Goal: Information Seeking & Learning: Learn about a topic

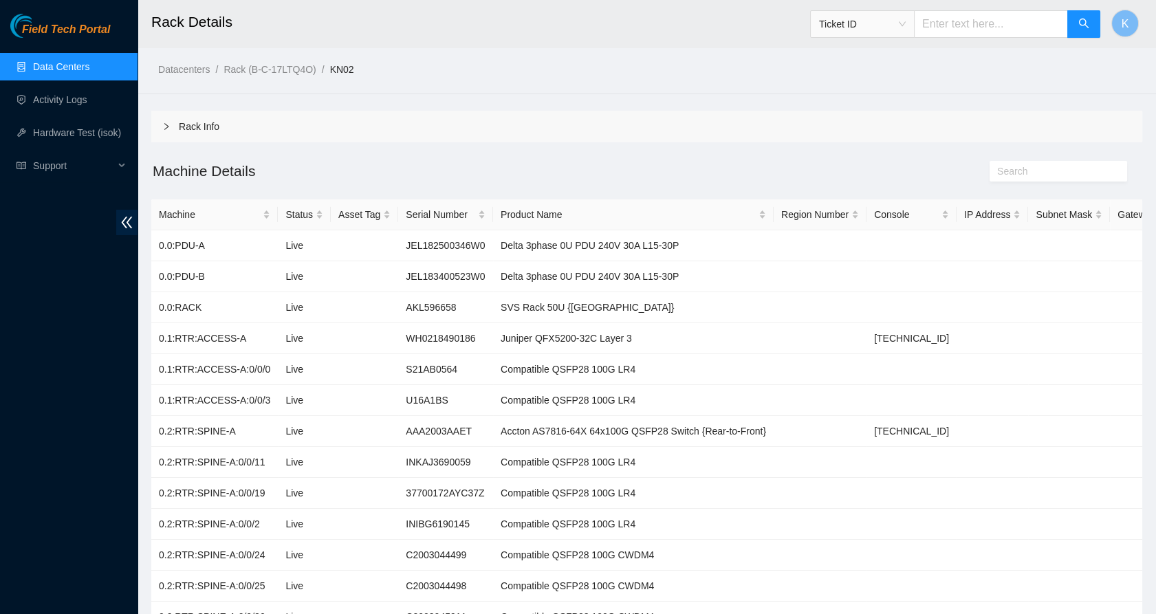
click at [77, 61] on link "Data Centers" at bounding box center [61, 66] width 56 height 11
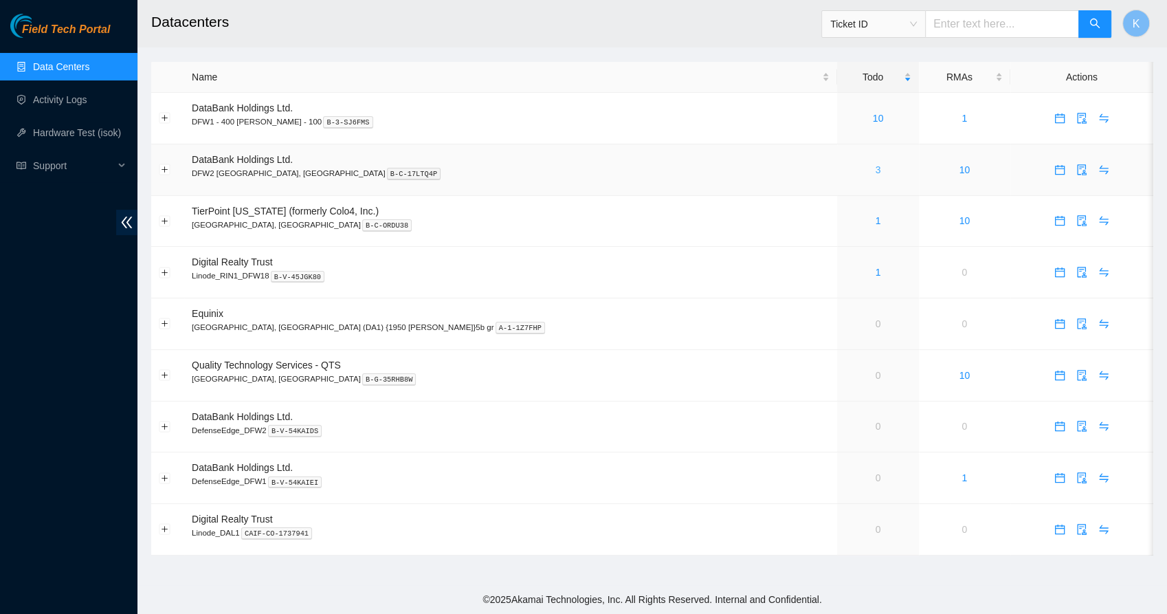
click at [876, 170] on link "3" at bounding box center [878, 169] width 5 height 11
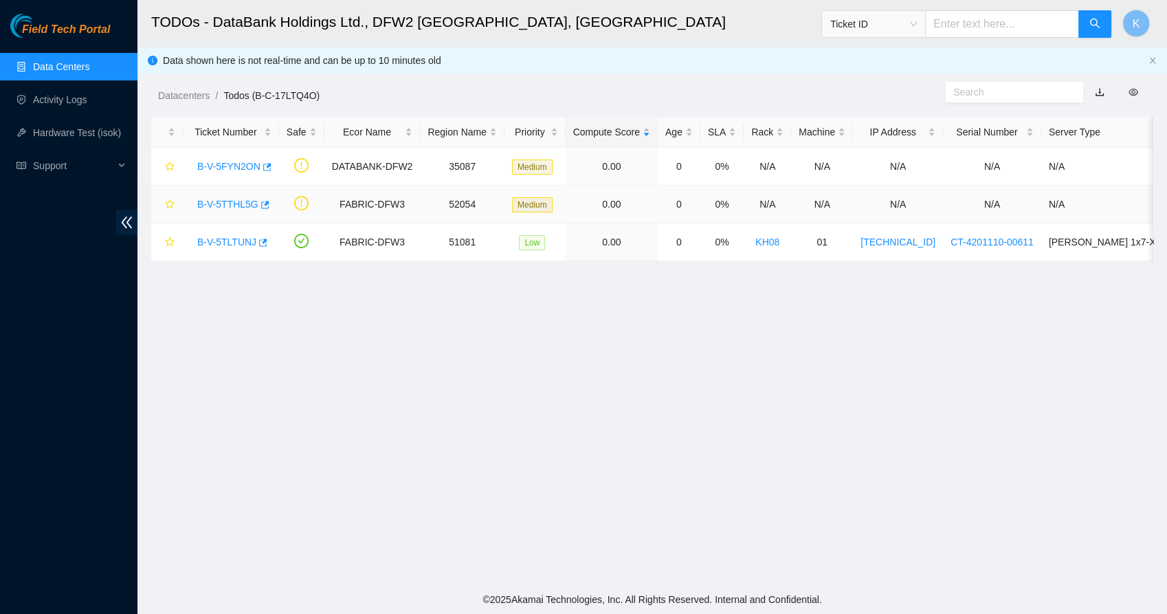
click at [217, 207] on link "B-V-5TTHL5G" at bounding box center [227, 204] width 61 height 11
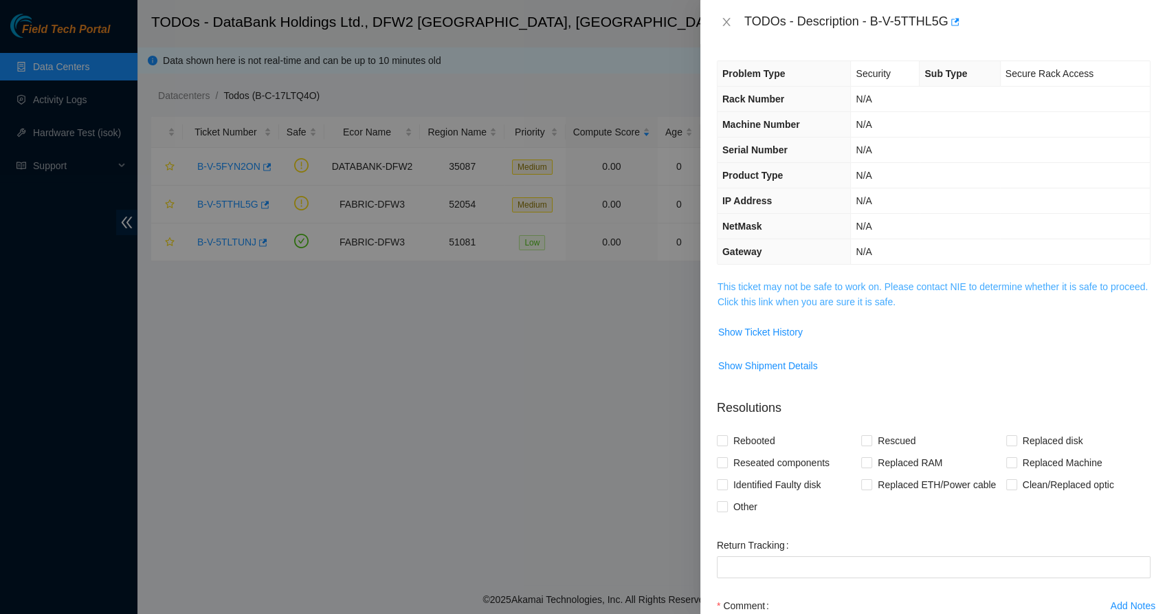
click at [776, 285] on link "This ticket may not be safe to work on. Please contact NIE to determine whether…" at bounding box center [933, 294] width 430 height 26
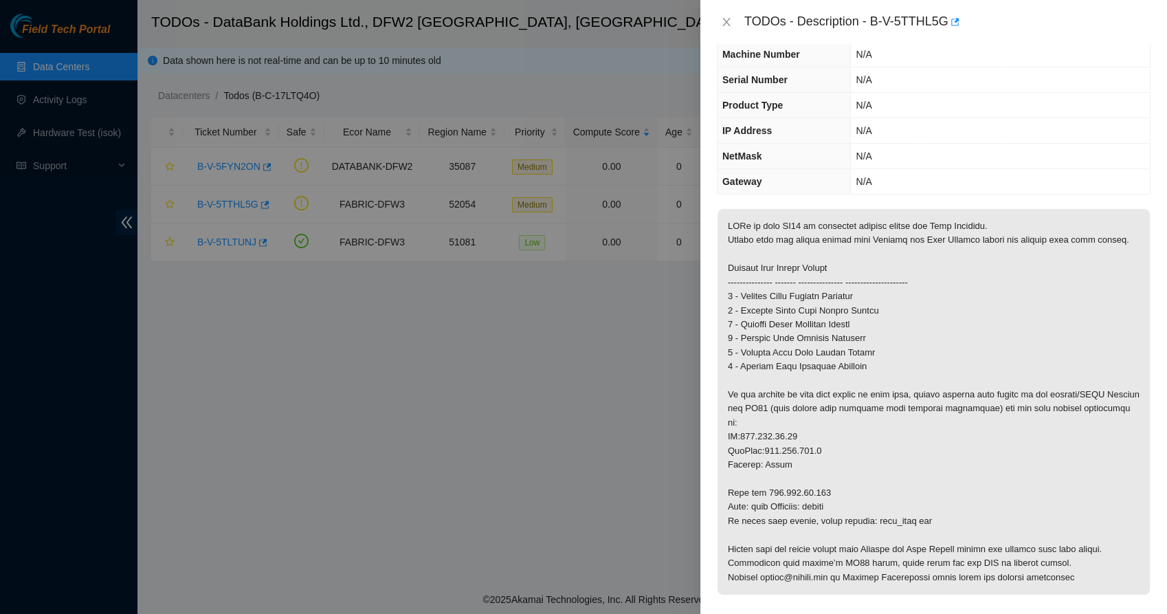
scroll to position [113, 0]
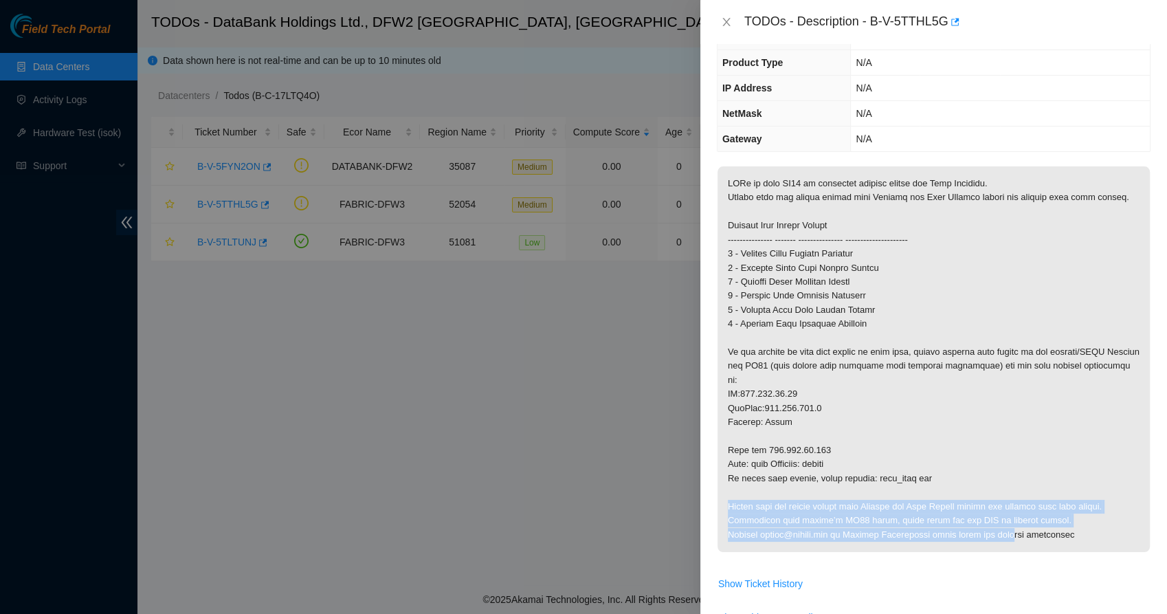
drag, startPoint x: 970, startPoint y: 503, endPoint x: 1026, endPoint y: 513, distance: 57.3
click at [1026, 513] on p at bounding box center [934, 359] width 432 height 386
drag, startPoint x: 1026, startPoint y: 513, endPoint x: 979, endPoint y: 515, distance: 47.5
click at [979, 515] on p at bounding box center [934, 359] width 432 height 386
click at [935, 512] on p at bounding box center [934, 359] width 432 height 386
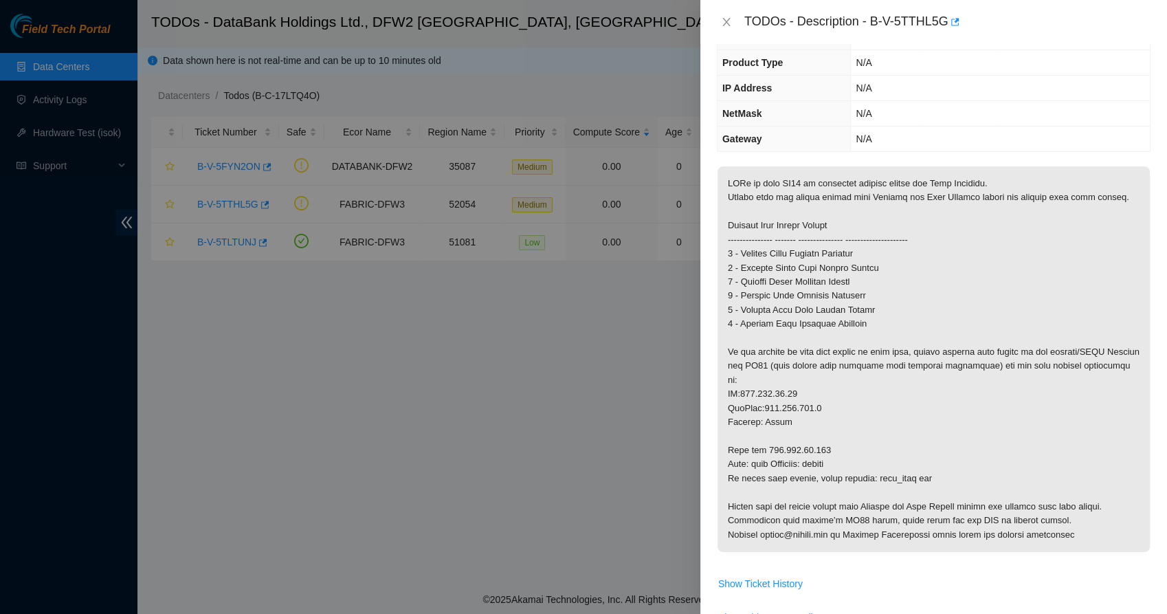
click at [809, 500] on p at bounding box center [934, 359] width 432 height 386
drag, startPoint x: 809, startPoint y: 500, endPoint x: 797, endPoint y: 509, distance: 14.7
click at [797, 509] on p at bounding box center [934, 359] width 432 height 386
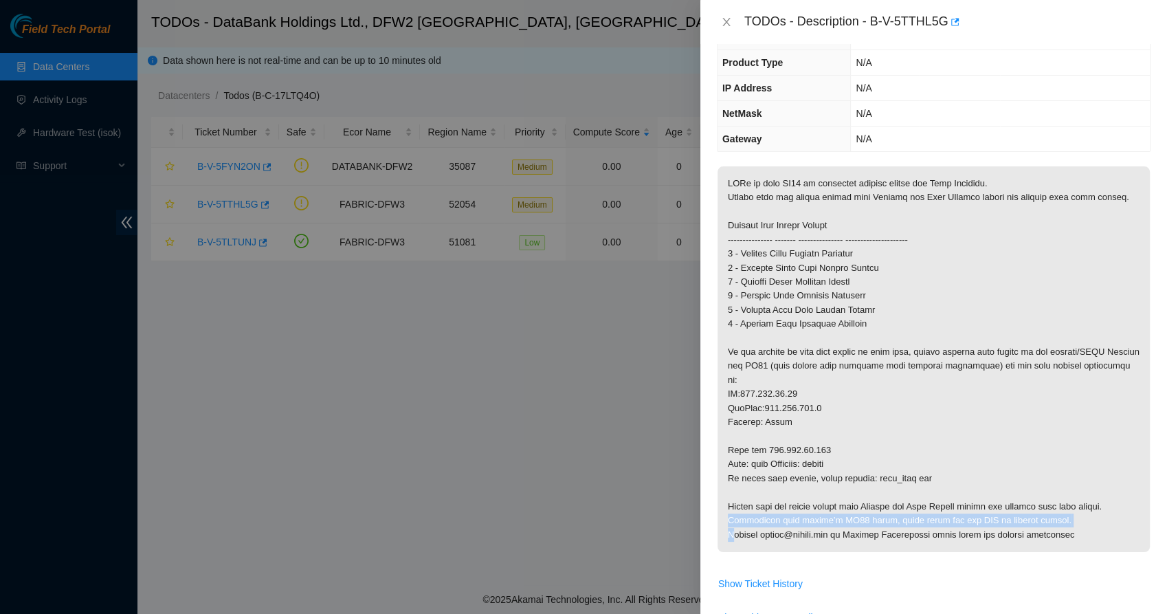
click at [797, 511] on p at bounding box center [934, 359] width 432 height 386
drag, startPoint x: 797, startPoint y: 511, endPoint x: 839, endPoint y: 529, distance: 45.6
click at [839, 529] on p at bounding box center [934, 359] width 432 height 386
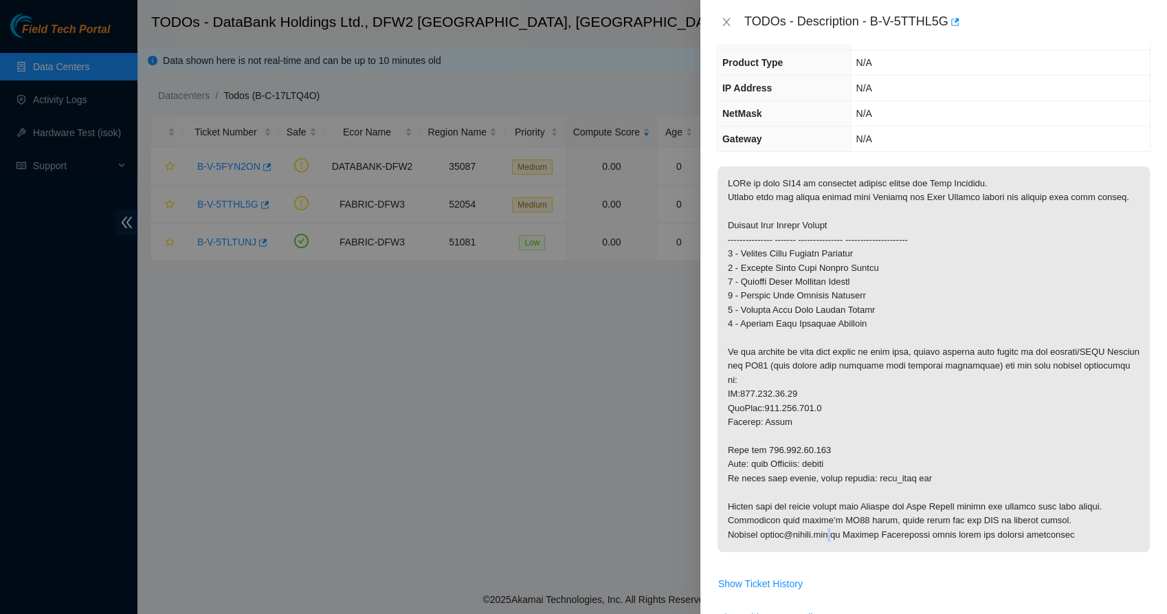
click at [839, 529] on p at bounding box center [934, 359] width 432 height 386
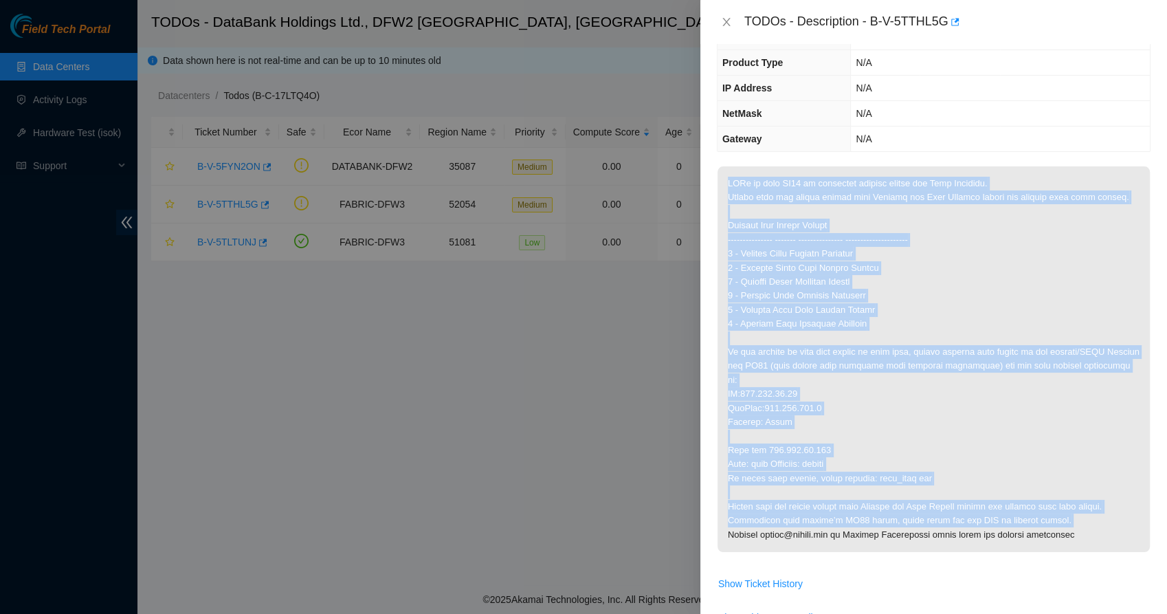
click at [839, 529] on p at bounding box center [934, 359] width 432 height 386
drag, startPoint x: 839, startPoint y: 529, endPoint x: 874, endPoint y: 530, distance: 35.1
click at [874, 530] on p at bounding box center [934, 359] width 432 height 386
click at [826, 538] on span at bounding box center [934, 363] width 432 height 395
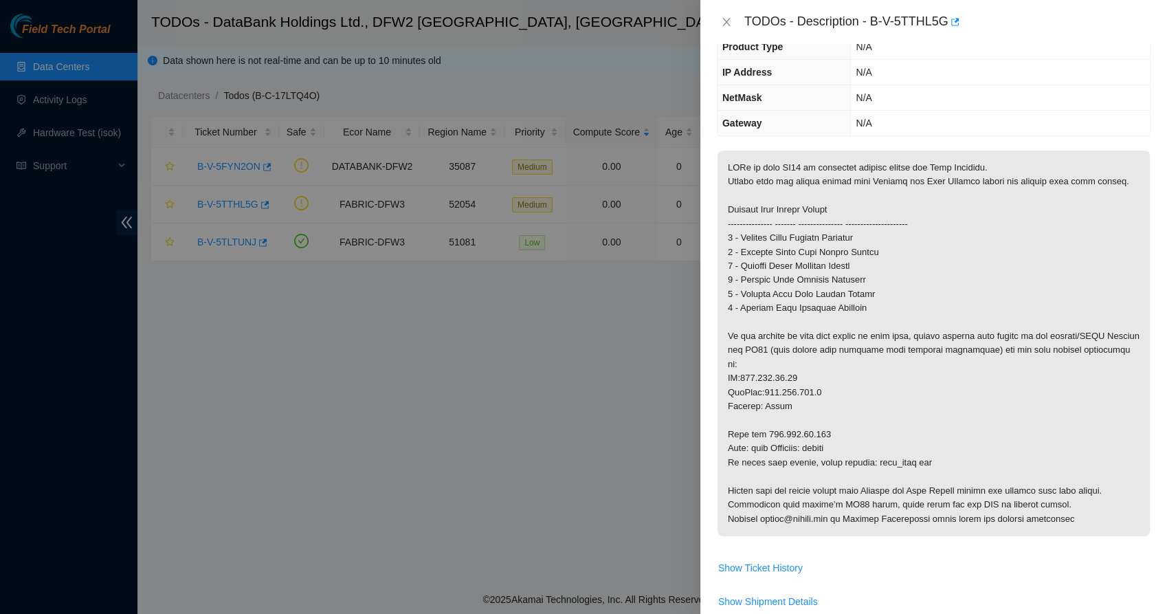
scroll to position [418, 0]
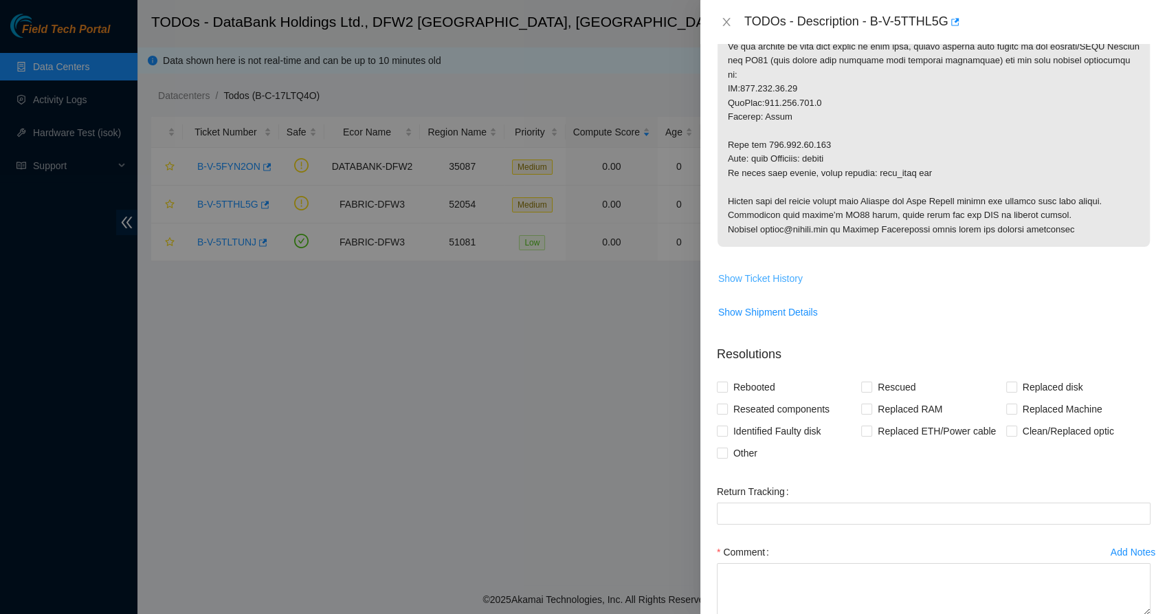
click at [765, 271] on span "Show Ticket History" at bounding box center [760, 278] width 85 height 15
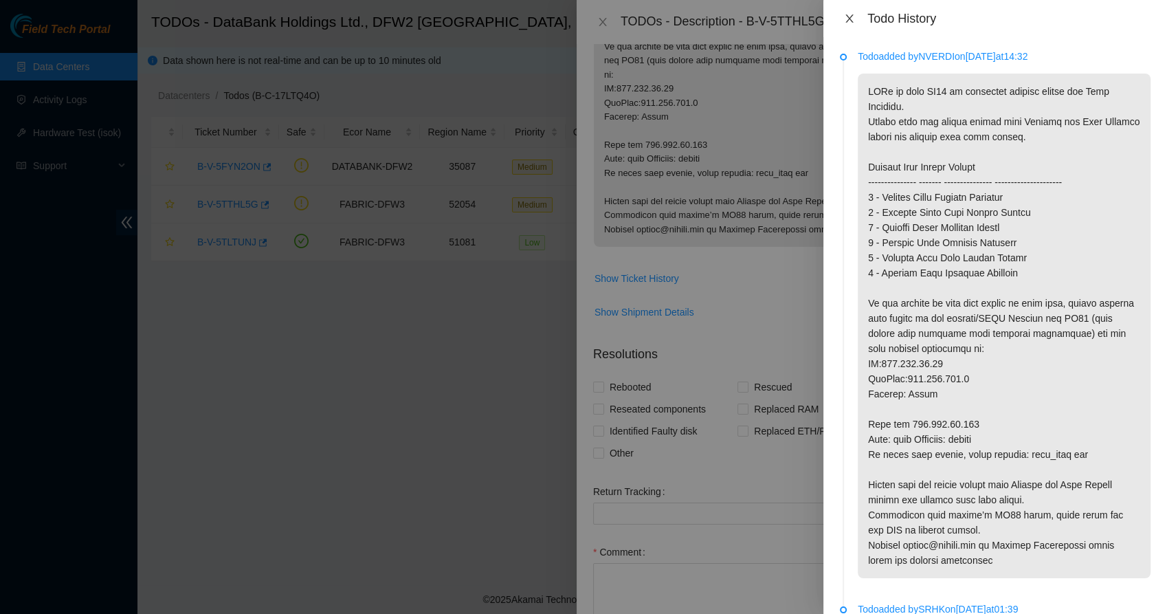
click at [845, 20] on icon "close" at bounding box center [849, 18] width 11 height 11
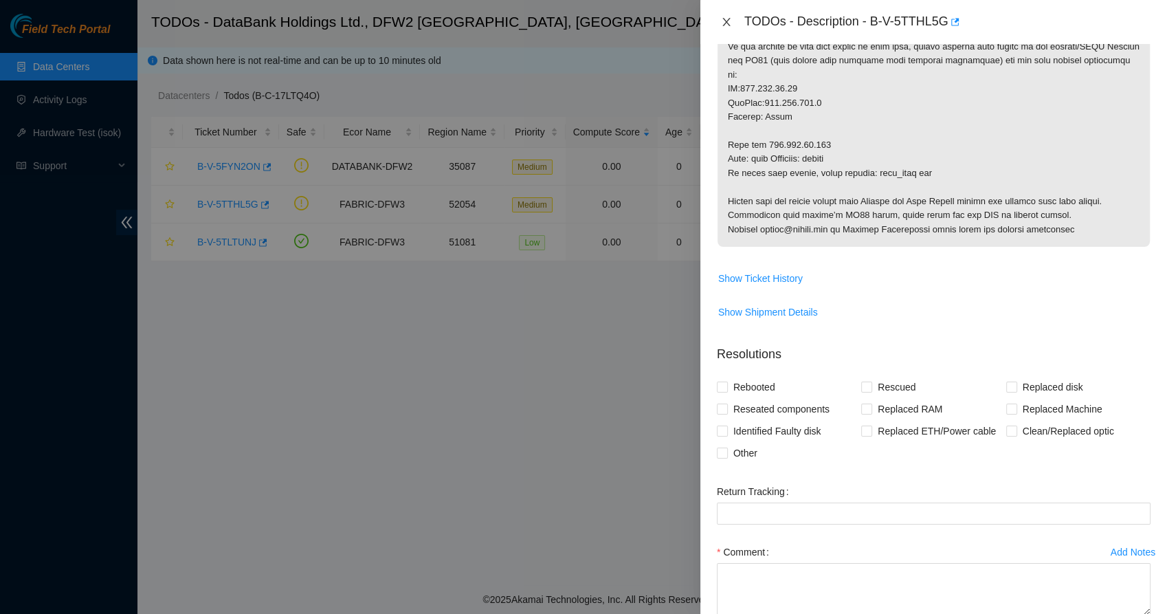
click at [729, 16] on icon "close" at bounding box center [726, 21] width 11 height 11
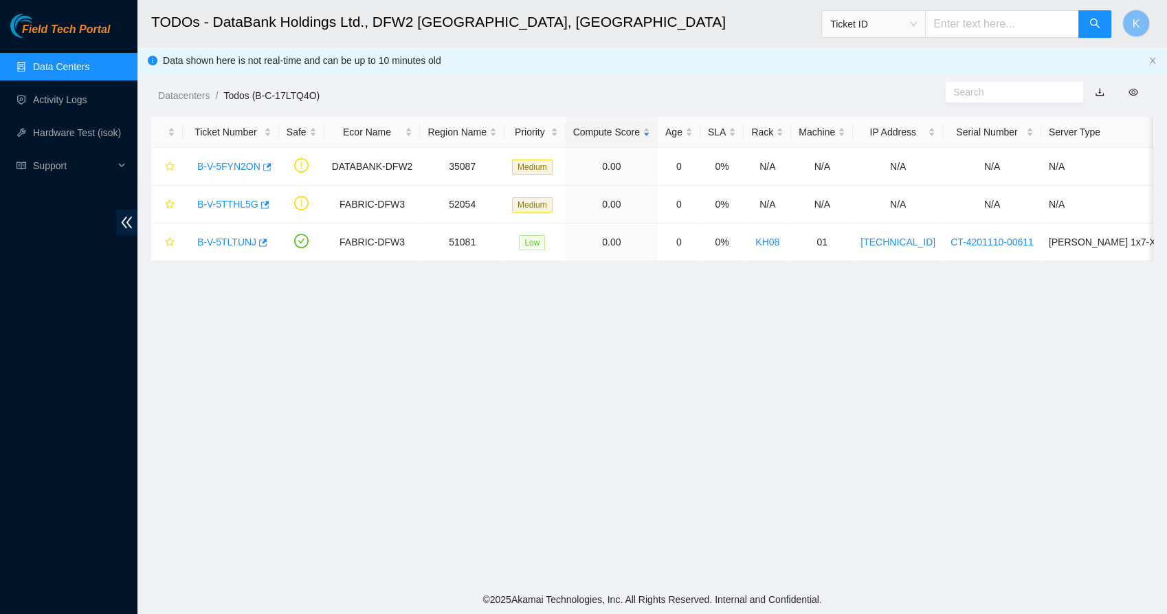
scroll to position [154, 0]
click at [241, 203] on link "B-V-5TTHL5G" at bounding box center [227, 204] width 61 height 11
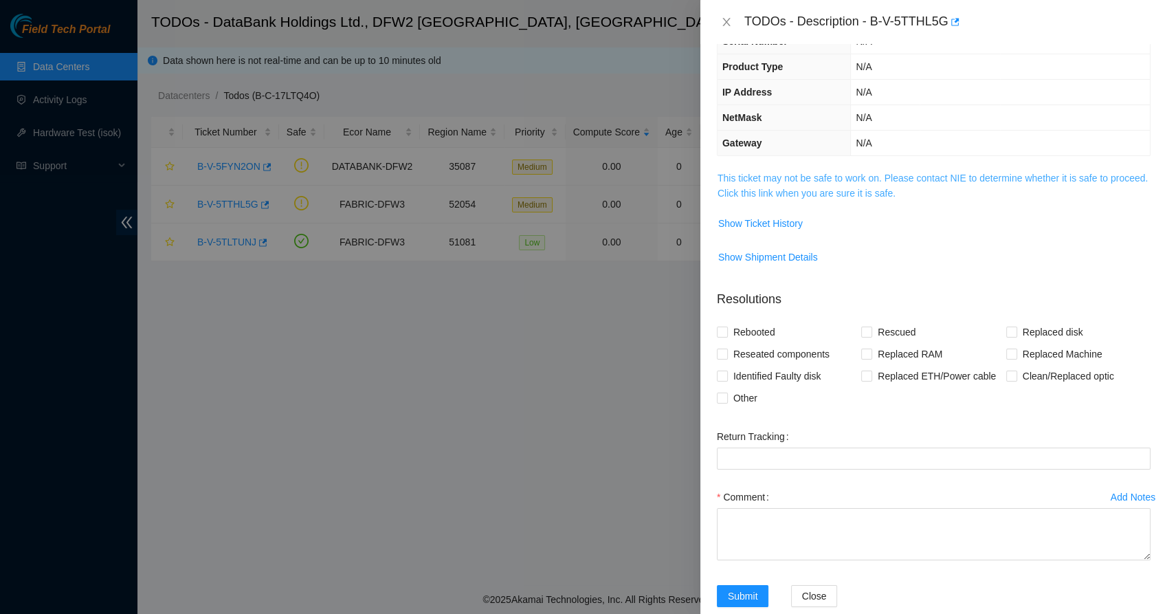
click at [820, 176] on link "This ticket may not be safe to work on. Please contact NIE to determine whether…" at bounding box center [933, 186] width 430 height 26
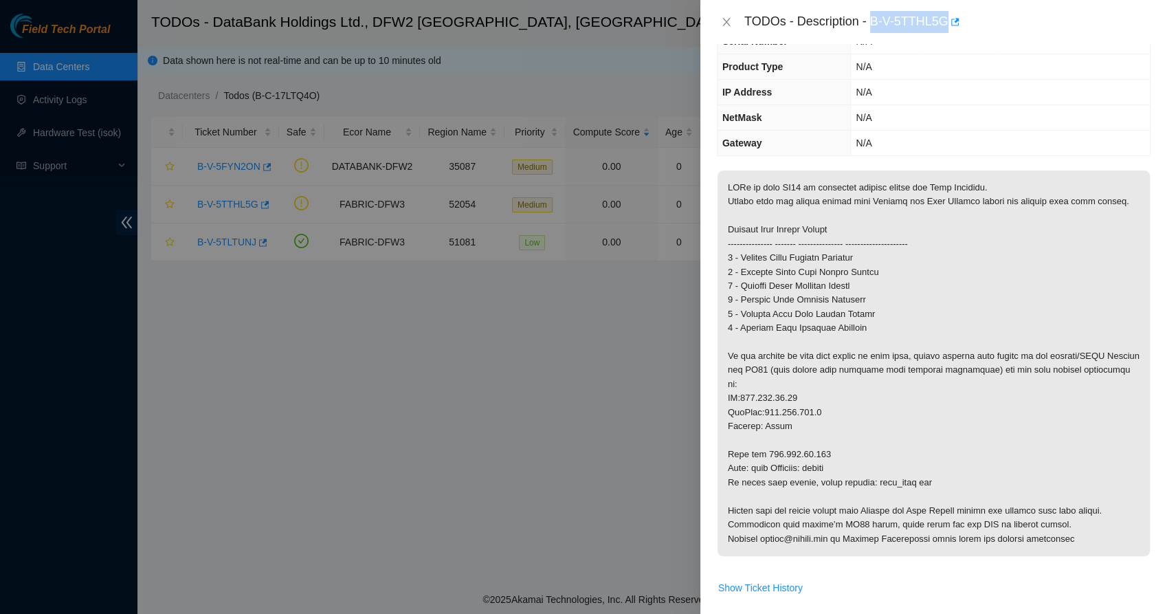
drag, startPoint x: 870, startPoint y: 22, endPoint x: 950, endPoint y: 10, distance: 81.3
click at [950, 10] on div "TODOs - Description - B-V-5TTHL5G" at bounding box center [934, 22] width 467 height 44
copy div "B-V-5TTHL5G"
click at [725, 23] on icon "close" at bounding box center [727, 22] width 8 height 8
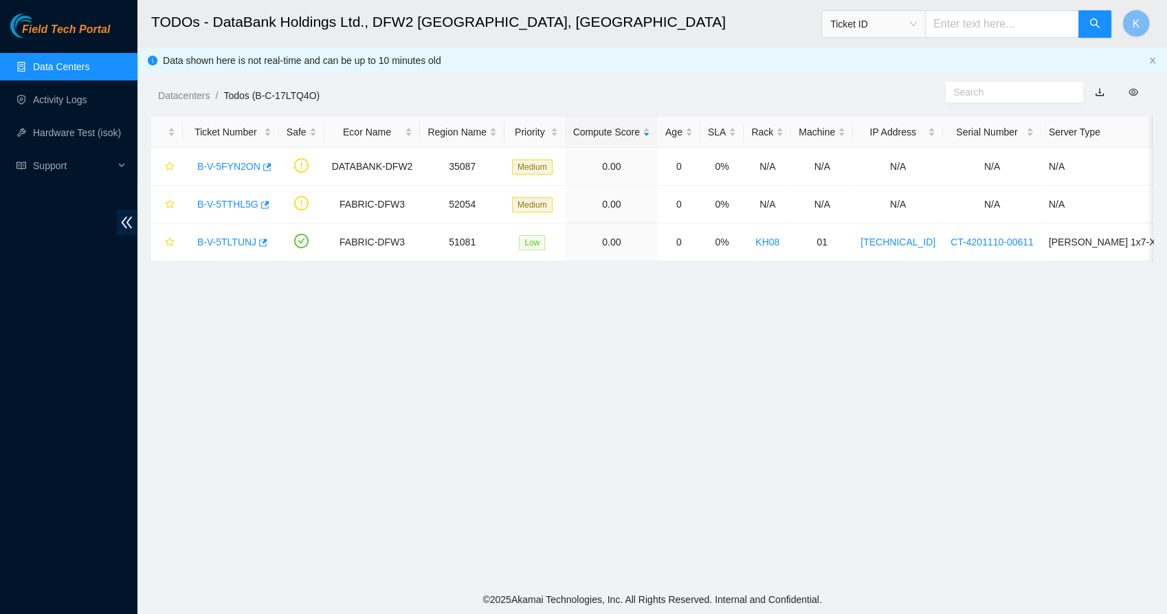
scroll to position [154, 0]
click at [242, 242] on link "B-V-5TLTUNJ" at bounding box center [226, 241] width 59 height 11
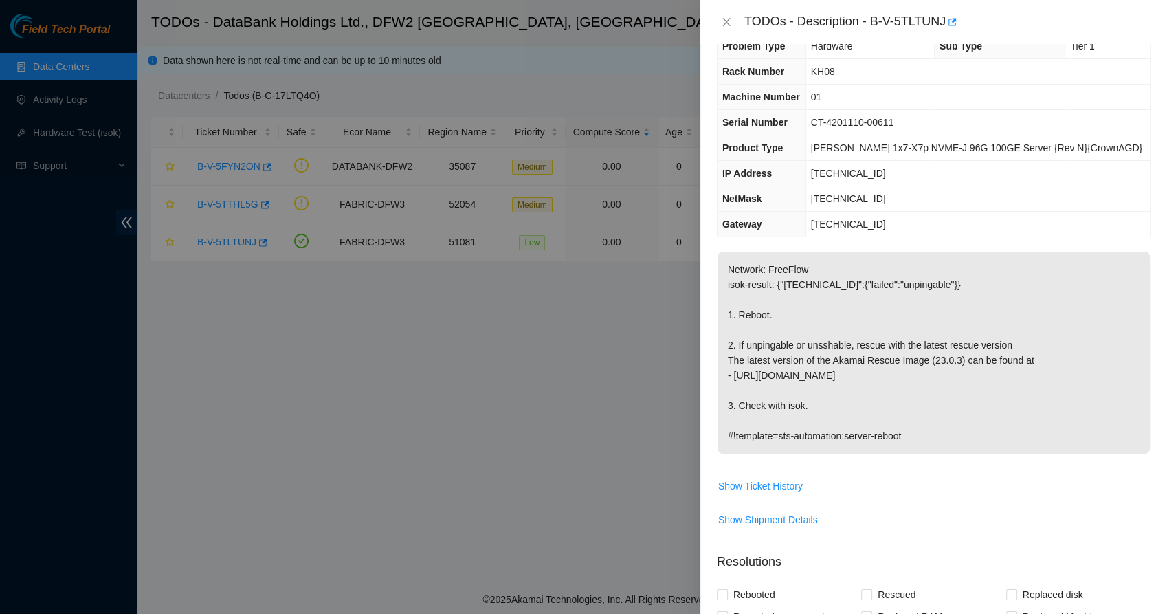
scroll to position [0, 0]
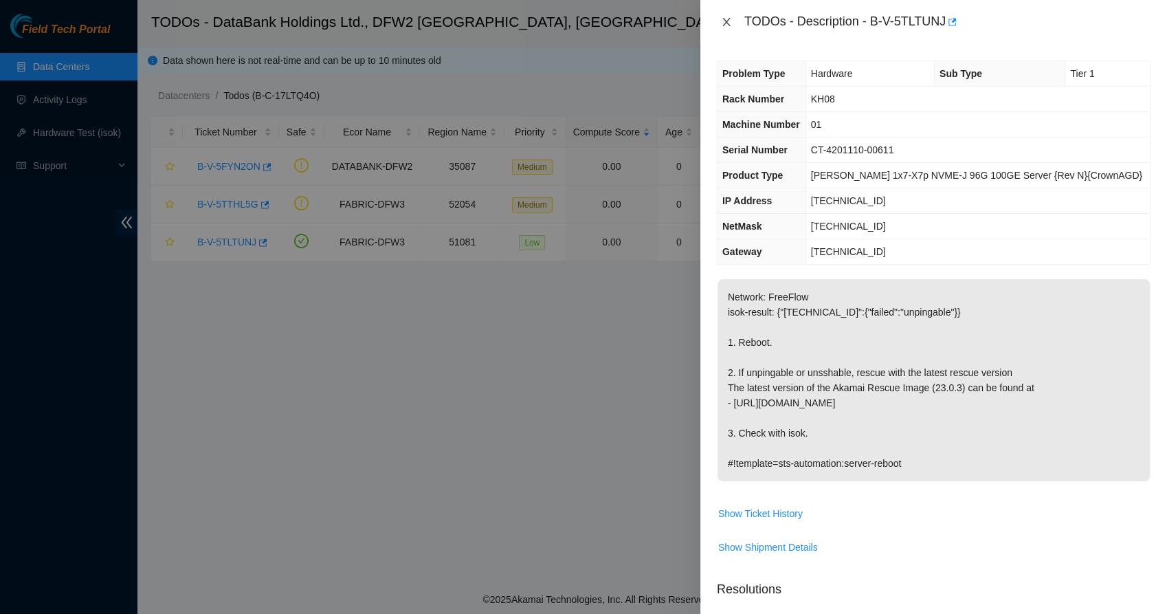
click at [729, 20] on icon "close" at bounding box center [726, 21] width 11 height 11
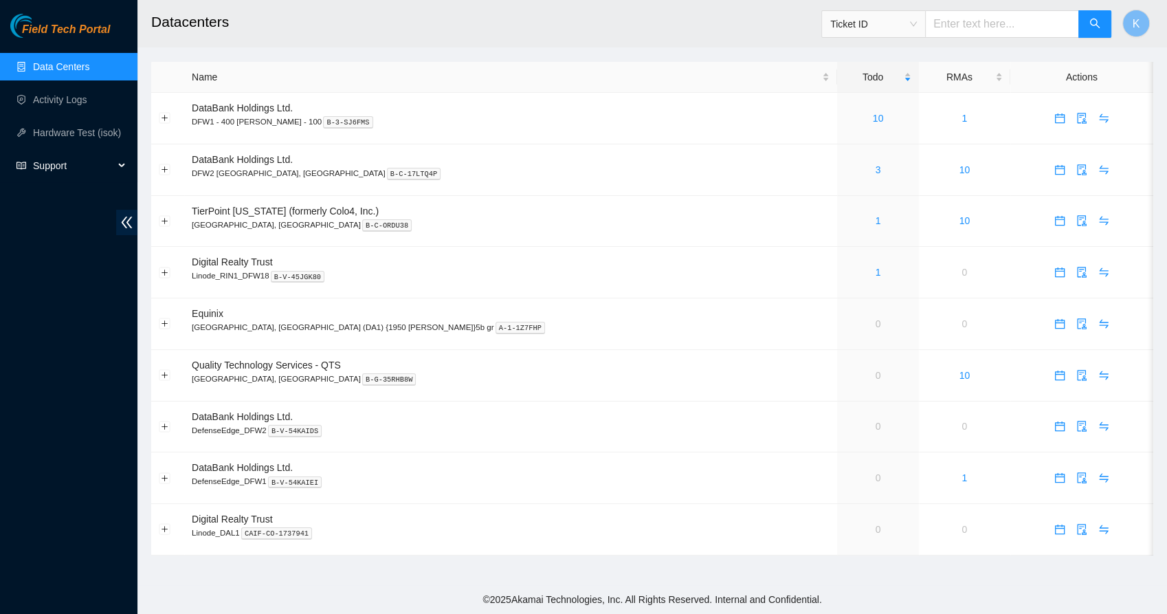
click at [43, 168] on span "Support" at bounding box center [73, 165] width 81 height 27
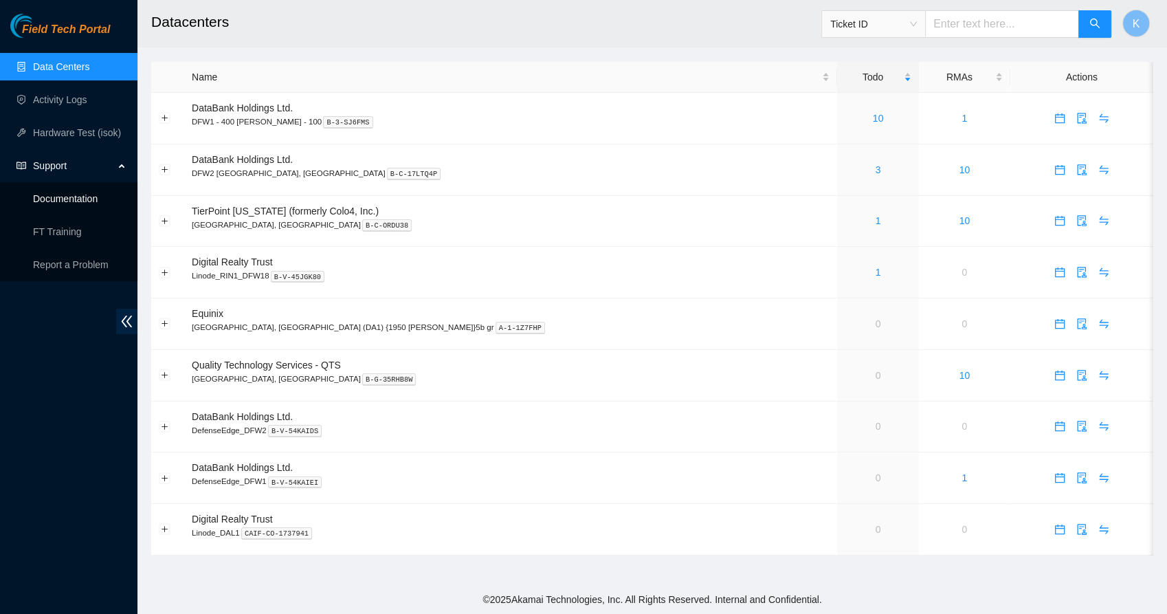
click at [48, 195] on link "Documentation" at bounding box center [65, 198] width 65 height 11
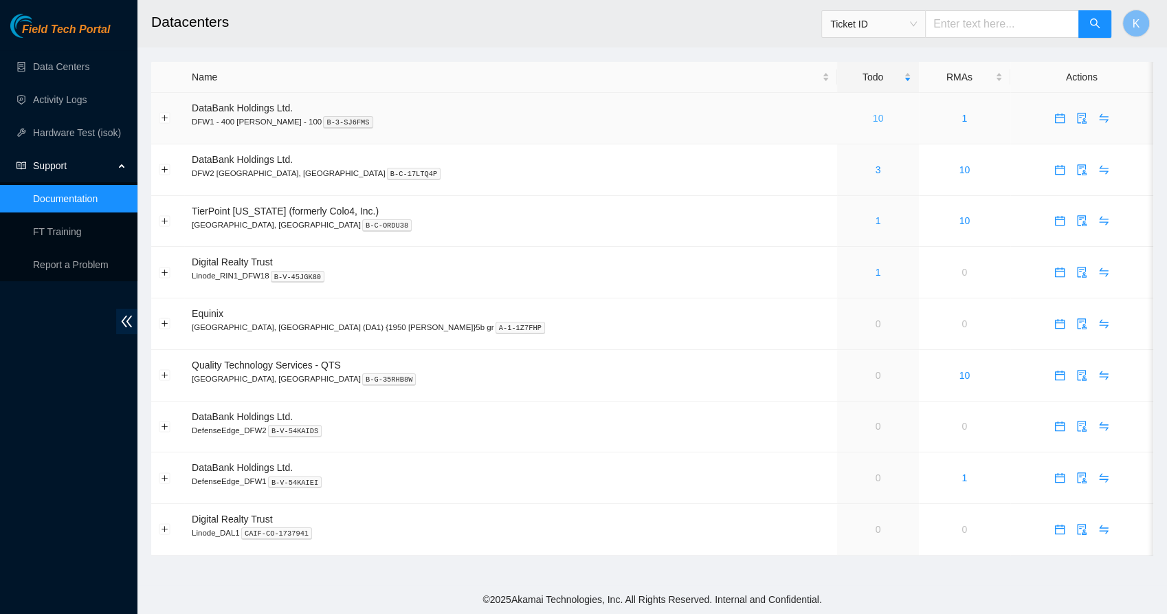
click at [873, 122] on link "10" at bounding box center [878, 118] width 11 height 11
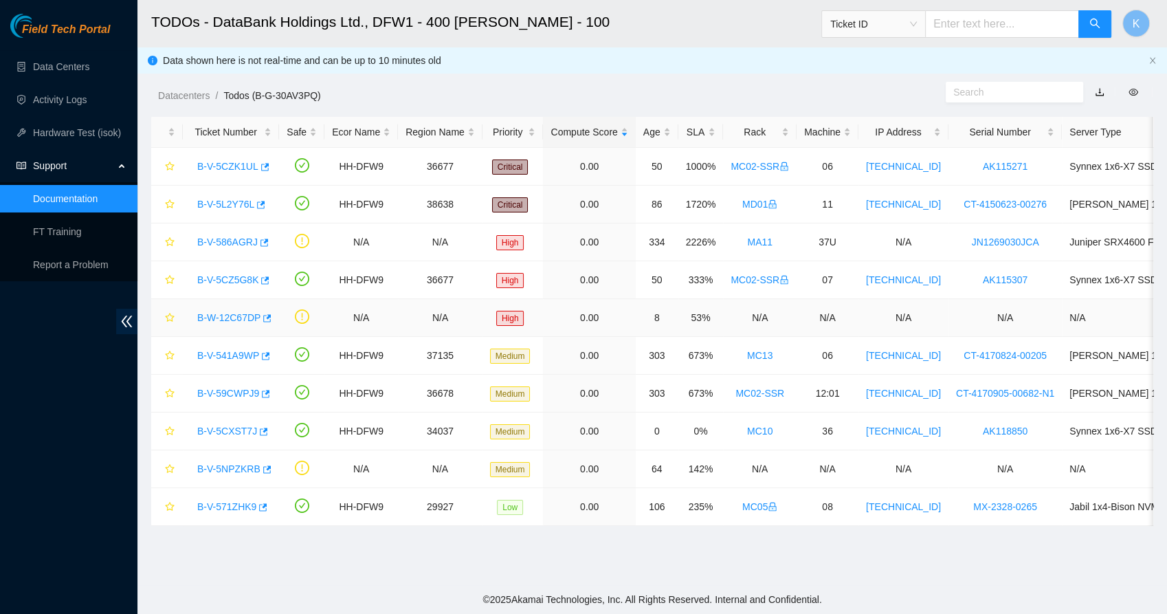
click at [230, 321] on link "B-W-12C67DP" at bounding box center [228, 317] width 63 height 11
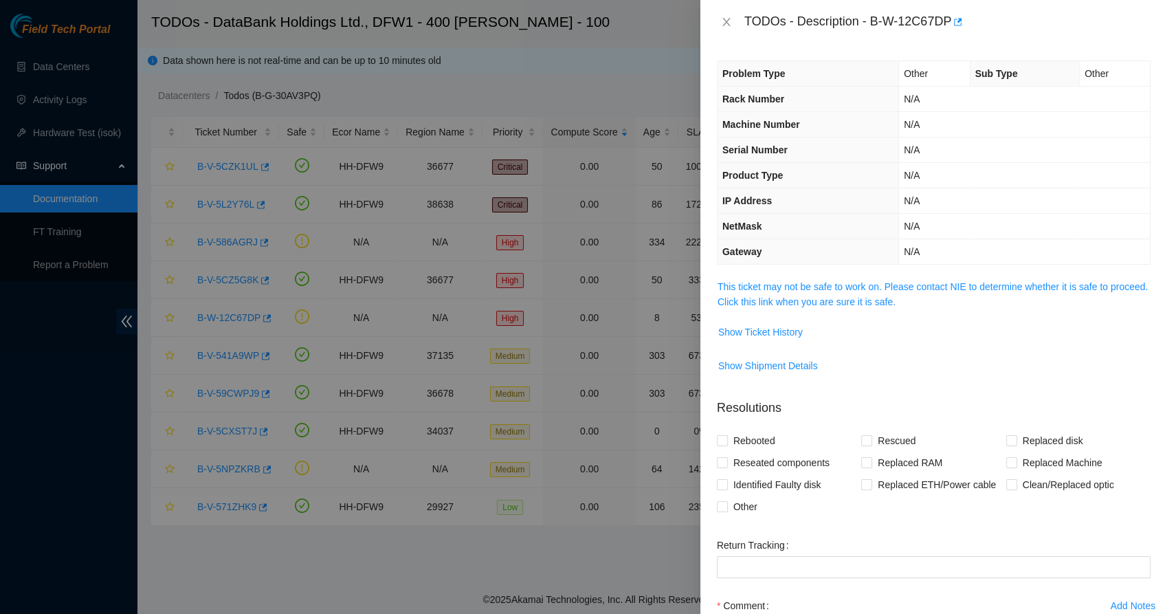
click at [751, 292] on span "This ticket may not be safe to work on. Please contact NIE to determine whether…" at bounding box center [934, 294] width 432 height 30
click at [828, 291] on span "This ticket may not be safe to work on. Please contact NIE to determine whether…" at bounding box center [934, 294] width 432 height 30
click at [902, 300] on link "This ticket may not be safe to work on. Please contact NIE to determine whether…" at bounding box center [933, 294] width 430 height 26
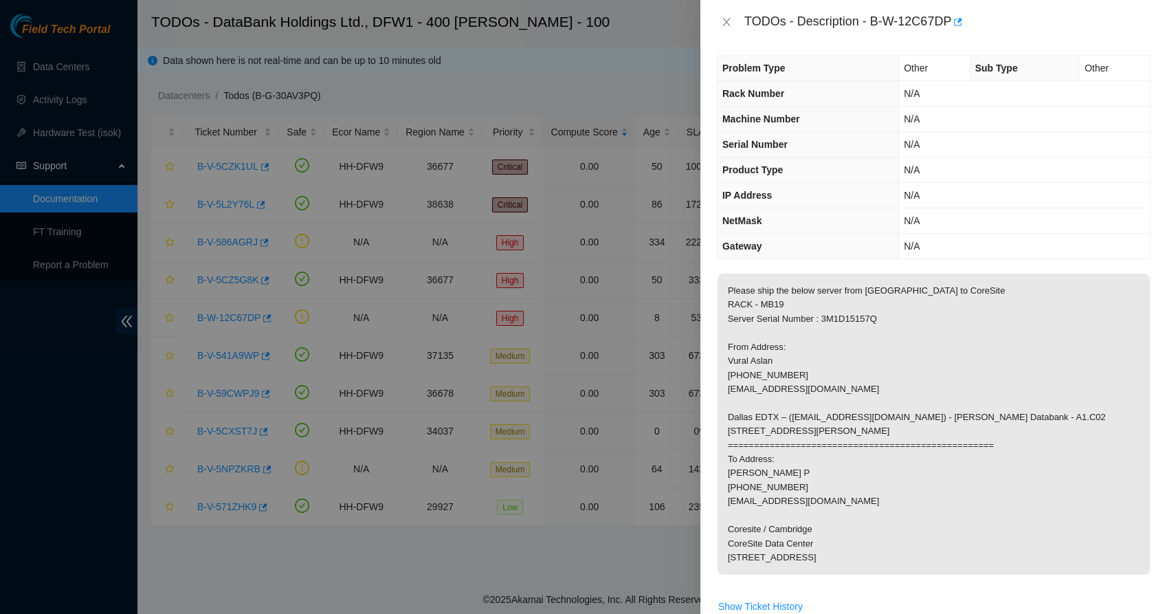
scroll to position [8, 0]
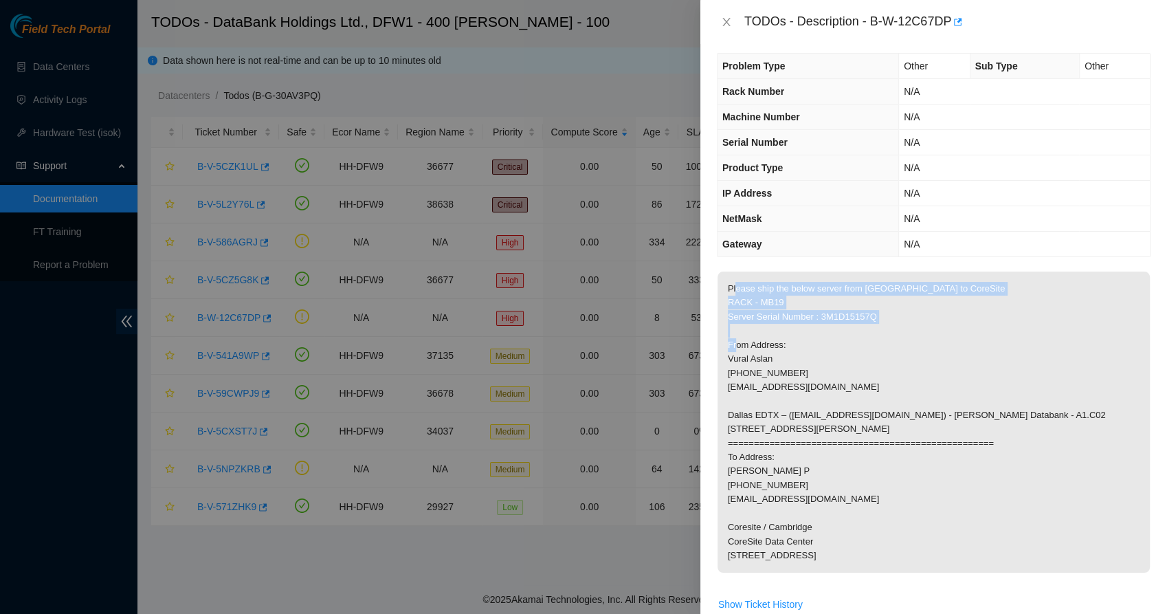
drag, startPoint x: 836, startPoint y: 341, endPoint x: 736, endPoint y: 286, distance: 113.8
click at [736, 286] on p "Please ship the below server from [GEOGRAPHIC_DATA] to CoreSite RACK - MB19 Ser…" at bounding box center [934, 422] width 432 height 301
click at [796, 293] on p "Please ship the below server from [GEOGRAPHIC_DATA] to CoreSite RACK - MB19 Ser…" at bounding box center [934, 422] width 432 height 301
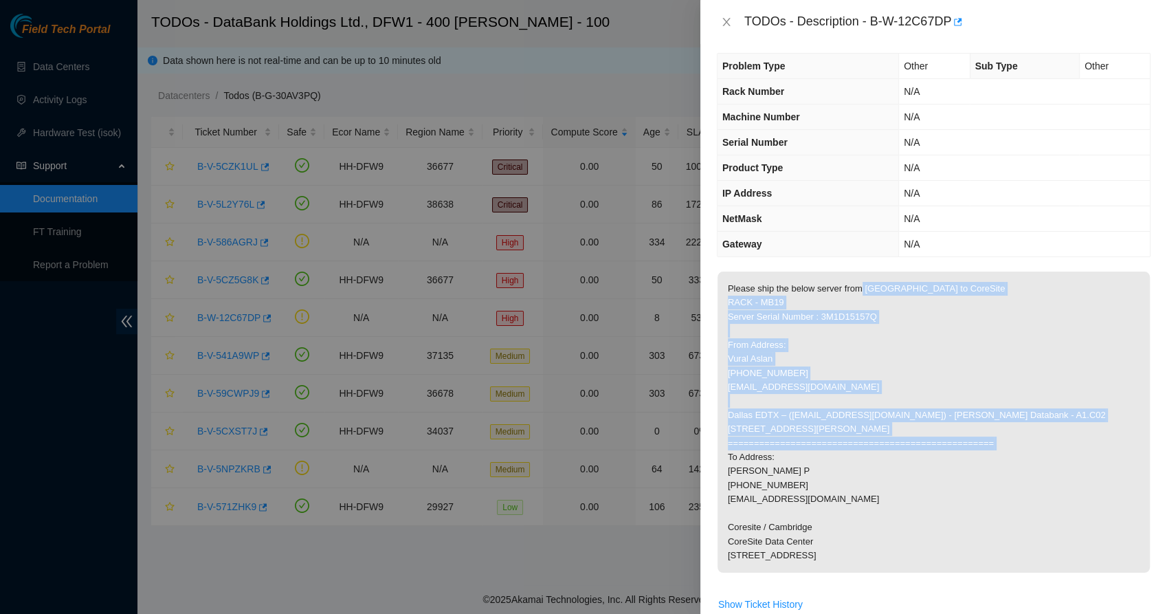
drag, startPoint x: 858, startPoint y: 287, endPoint x: 857, endPoint y: 485, distance: 198.0
click at [857, 485] on p "Please ship the below server from [GEOGRAPHIC_DATA] to CoreSite RACK - MB19 Ser…" at bounding box center [934, 422] width 432 height 301
click at [780, 485] on p "Please ship the below server from [GEOGRAPHIC_DATA] to CoreSite RACK - MB19 Ser…" at bounding box center [934, 422] width 432 height 301
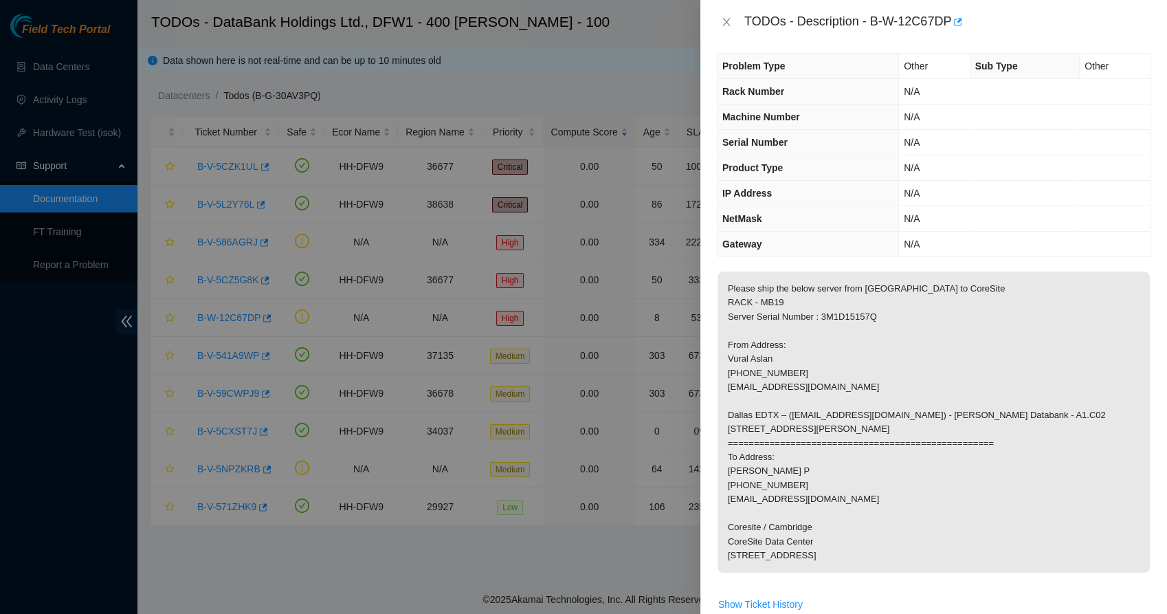
scroll to position [52, 0]
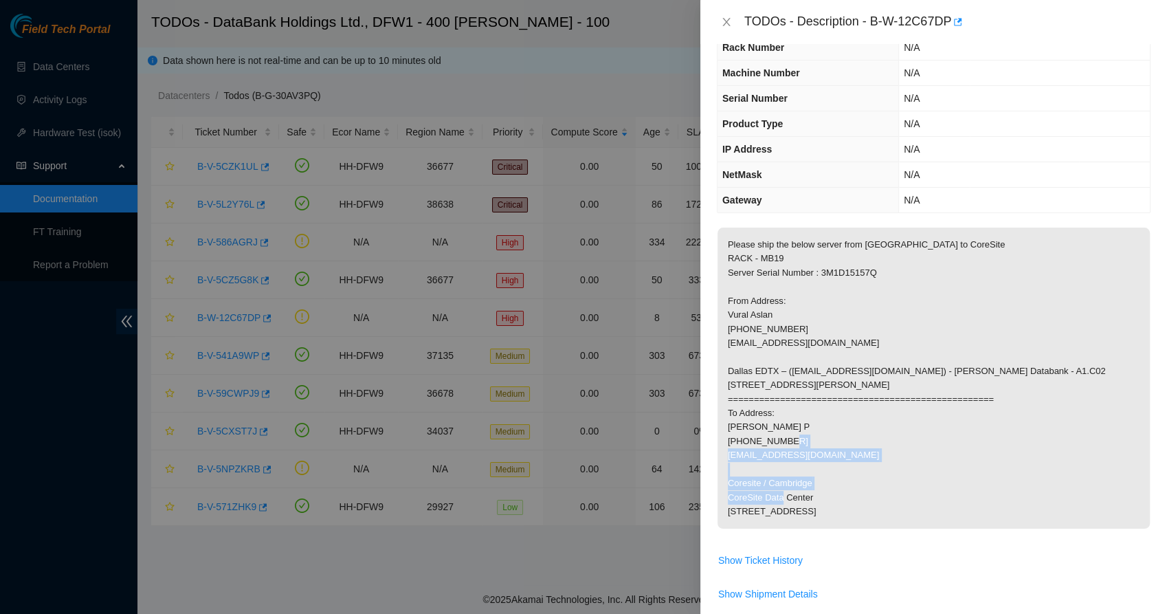
drag, startPoint x: 780, startPoint y: 485, endPoint x: 808, endPoint y: 544, distance: 64.9
click at [808, 529] on p "Please ship the below server from [GEOGRAPHIC_DATA] to CoreSite RACK - MB19 Ser…" at bounding box center [934, 378] width 432 height 301
drag, startPoint x: 808, startPoint y: 544, endPoint x: 761, endPoint y: 507, distance: 59.3
click at [761, 507] on p "Please ship the below server from [GEOGRAPHIC_DATA] to CoreSite RACK - MB19 Ser…" at bounding box center [934, 378] width 432 height 301
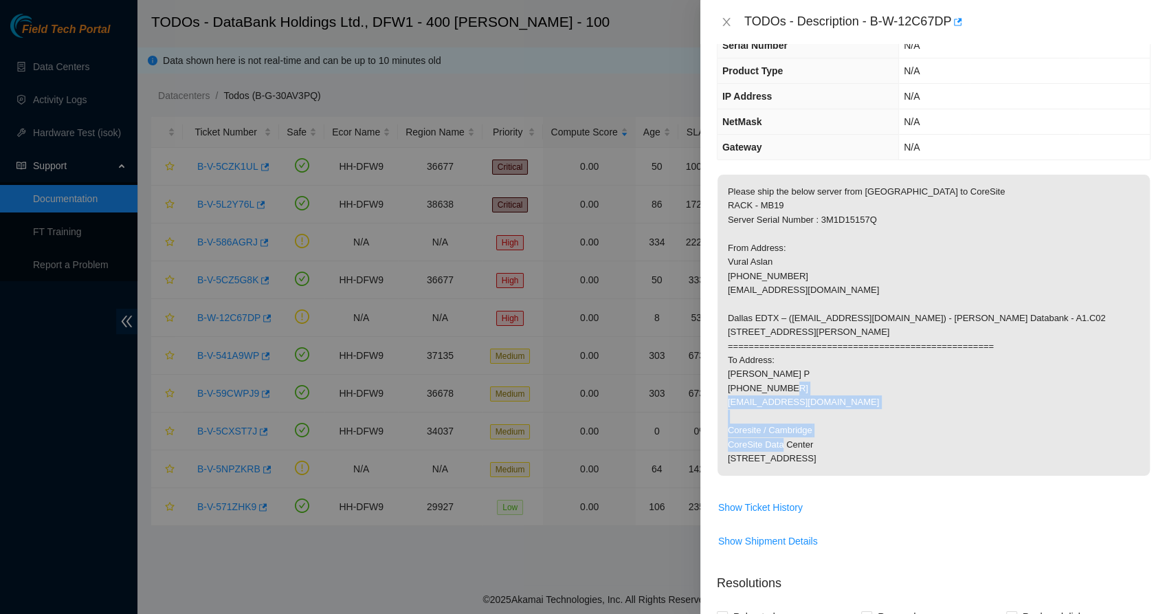
scroll to position [105, 0]
click at [760, 475] on p "Please ship the below server from [GEOGRAPHIC_DATA] to CoreSite RACK - MB19 Ser…" at bounding box center [934, 324] width 432 height 301
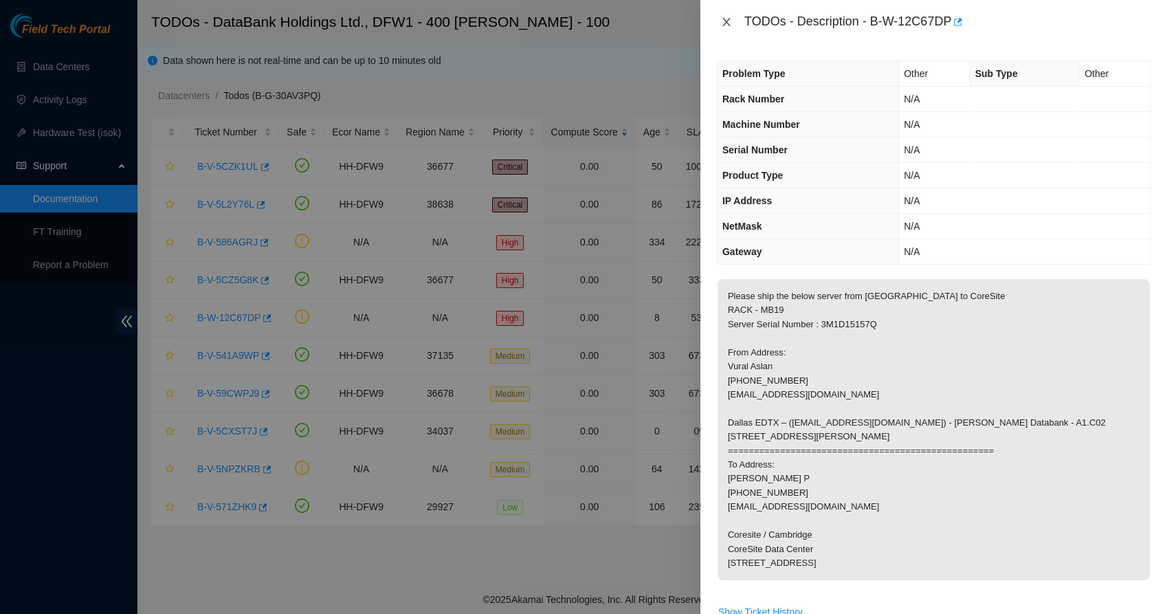
click at [725, 22] on icon "close" at bounding box center [727, 22] width 8 height 8
